Goal: Task Accomplishment & Management: Manage account settings

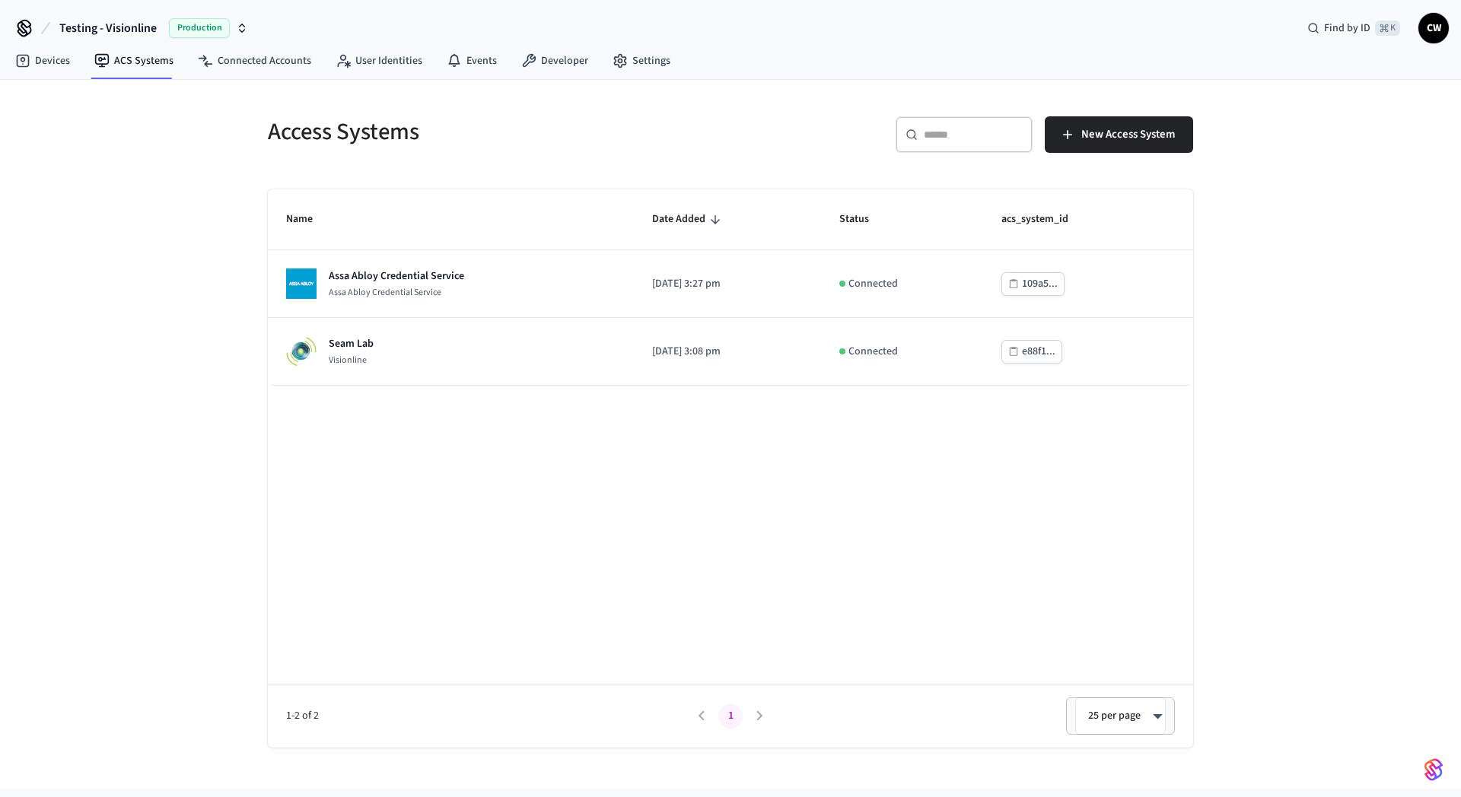
click at [154, 215] on div "Access Systems ​ ​ New Access System Name Date Added Status acs_system_id Assa …" at bounding box center [730, 434] width 1461 height 709
click at [161, 210] on div "Access Systems ​ ​ New Access System Name Date Added Status acs_system_id Assa …" at bounding box center [730, 434] width 1461 height 709
click at [162, 216] on div "Access Systems ​ ​ New Access System Name Date Added Status acs_system_id Assa …" at bounding box center [730, 434] width 1461 height 709
click at [205, 192] on div "Access Systems ​ ​ New Access System Name Date Added Status acs_system_id Assa …" at bounding box center [730, 434] width 1461 height 709
click at [494, 163] on div "Access Systems" at bounding box center [486, 131] width 472 height 67
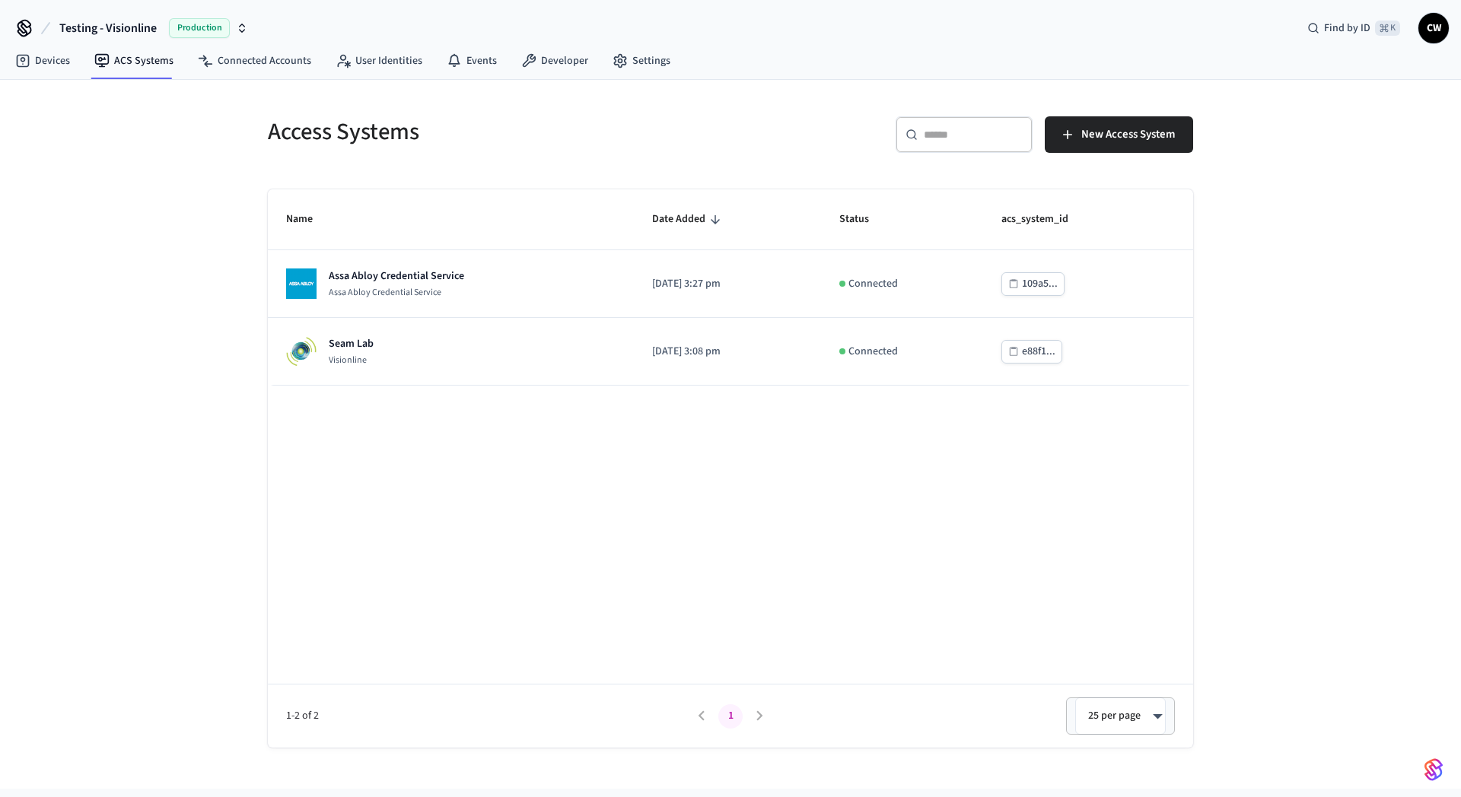
click at [155, 244] on div "Access Systems ​ ​ New Access System Name Date Added Status acs_system_id Assa …" at bounding box center [730, 434] width 1461 height 709
click at [129, 29] on span "Testing - Visionline" at bounding box center [107, 28] width 97 height 18
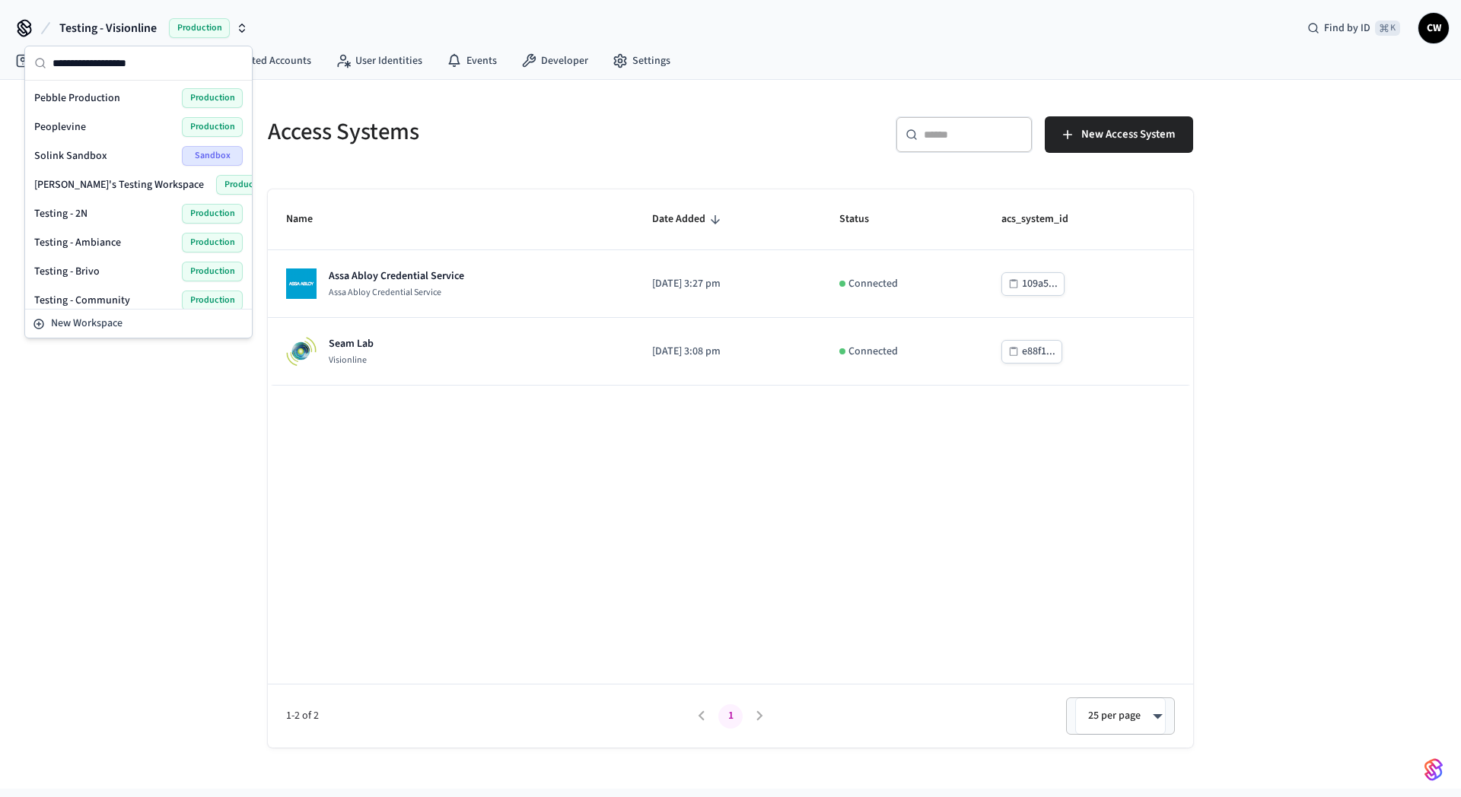
scroll to position [799, 0]
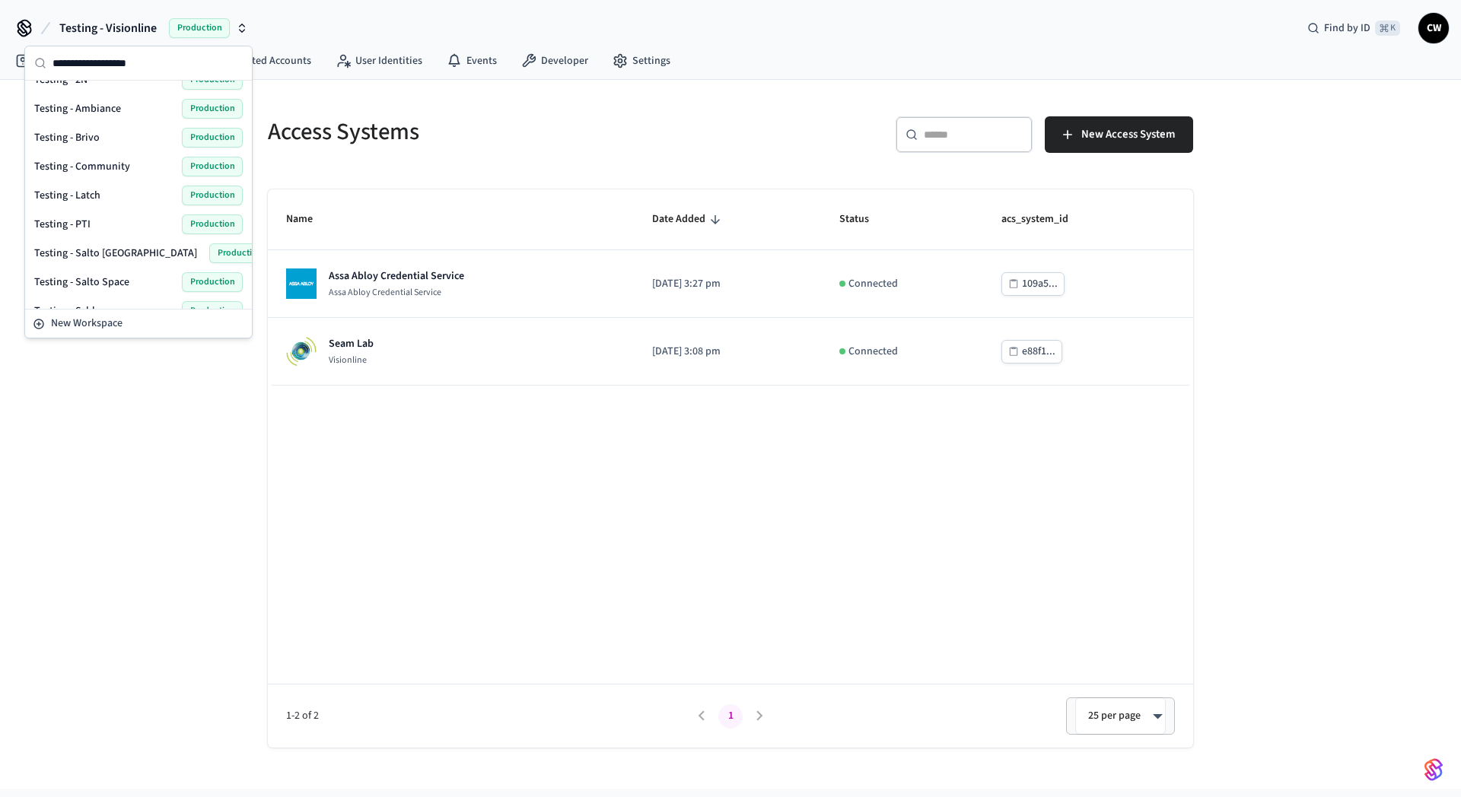
click at [107, 171] on span "Testing - Community" at bounding box center [82, 166] width 96 height 15
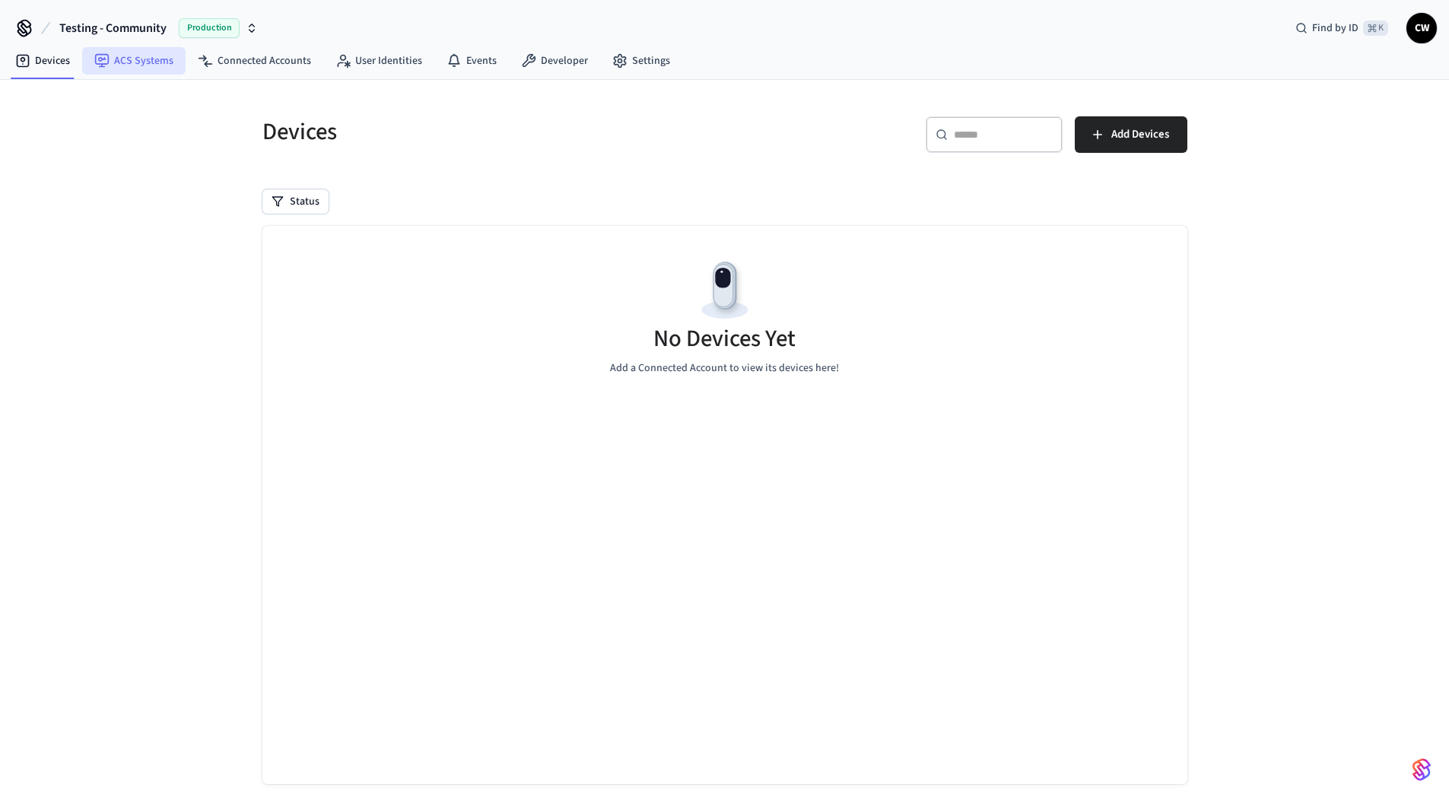
click at [147, 68] on link "ACS Systems" at bounding box center [133, 60] width 103 height 27
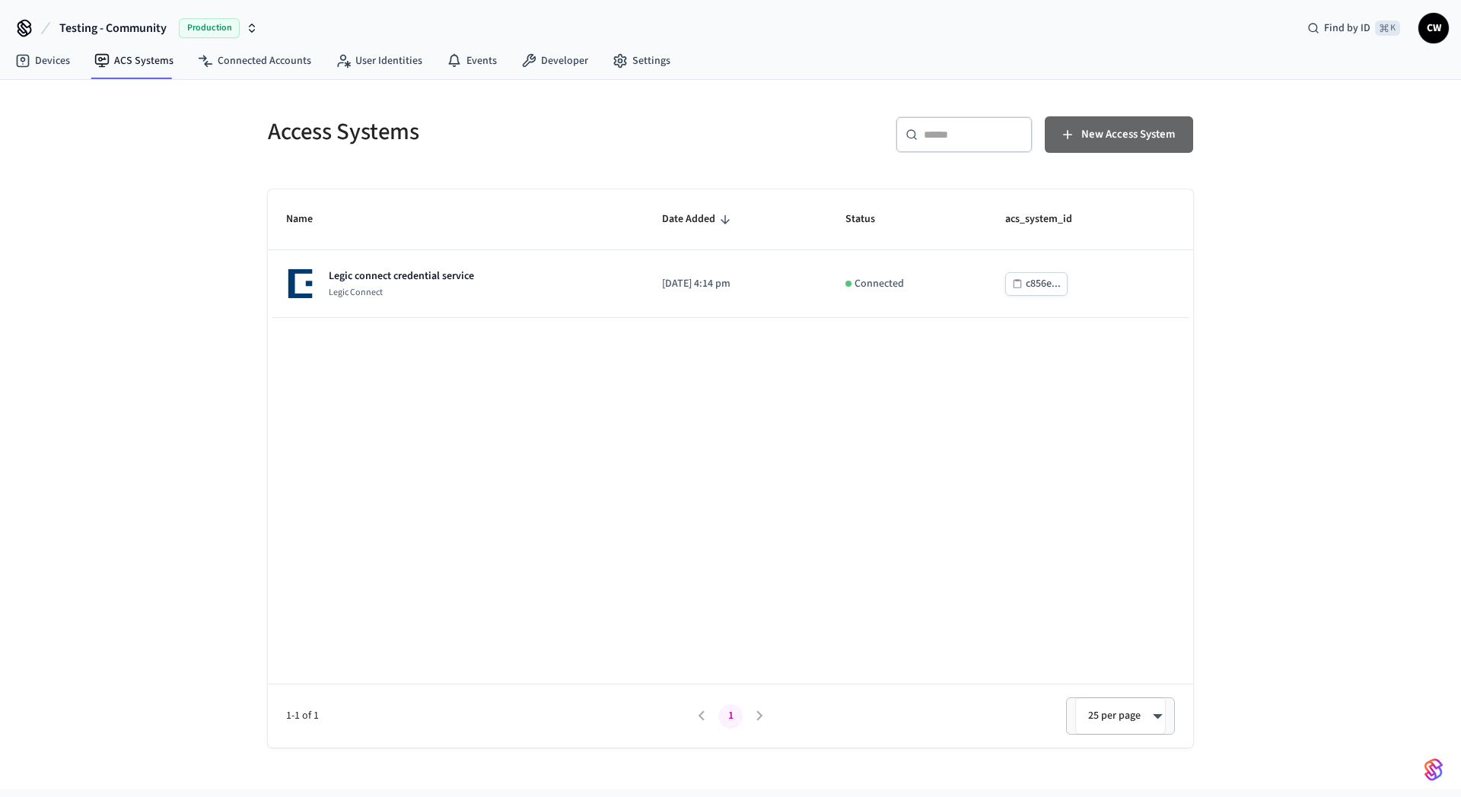
drag, startPoint x: 1126, startPoint y: 132, endPoint x: 1207, endPoint y: 138, distance: 81.7
click at [1127, 132] on span "New Access System" at bounding box center [1128, 135] width 94 height 20
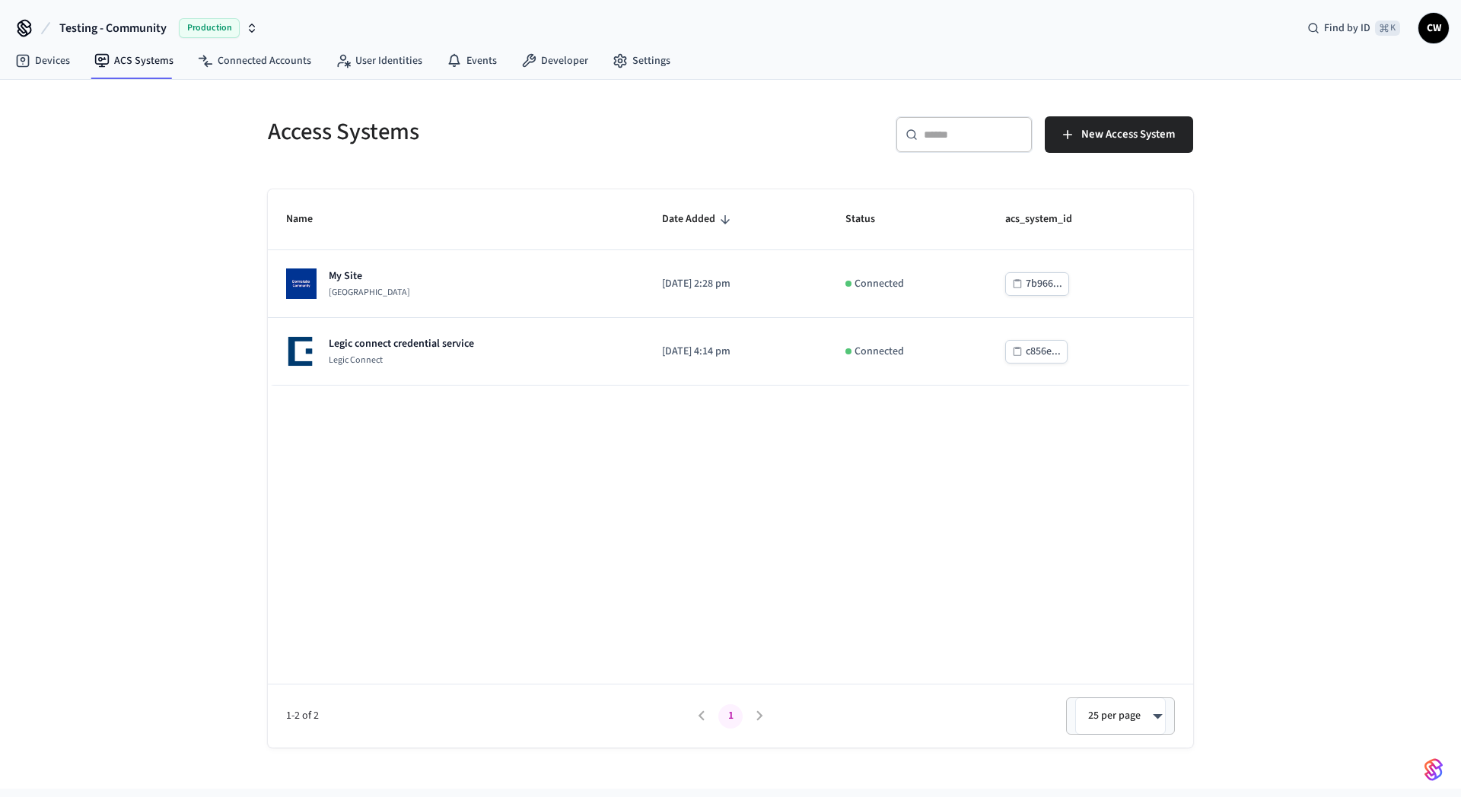
drag, startPoint x: 212, startPoint y: 179, endPoint x: 230, endPoint y: 176, distance: 17.6
click at [213, 178] on div "Access Systems ​ ​ New Access System Name Date Added Status acs_system_id My Si…" at bounding box center [730, 434] width 1461 height 709
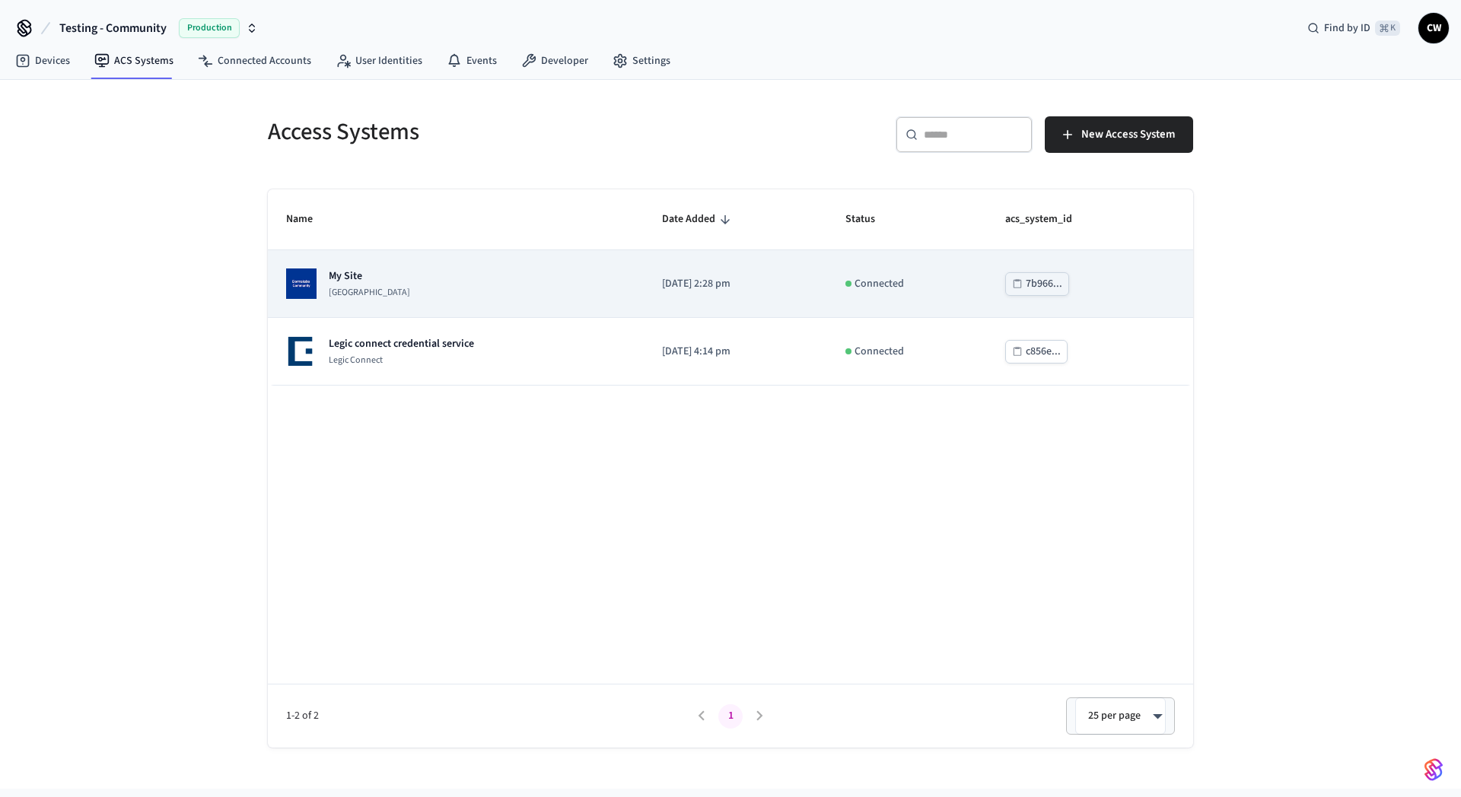
click at [463, 288] on div "My Site Dormakaba Community Site" at bounding box center [455, 284] width 339 height 30
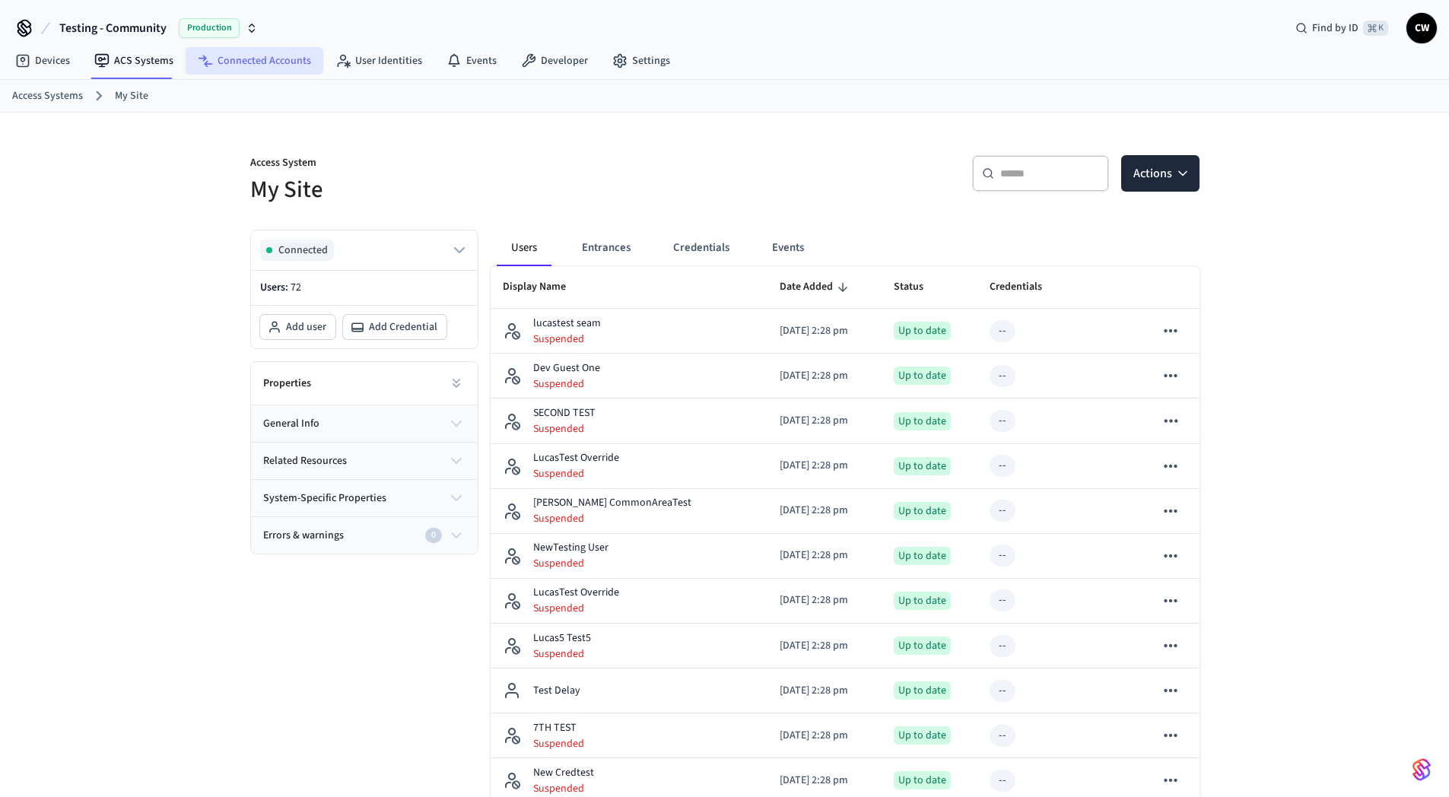
click at [262, 73] on link "Connected Accounts" at bounding box center [255, 60] width 138 height 27
